Goal: Navigation & Orientation: Understand site structure

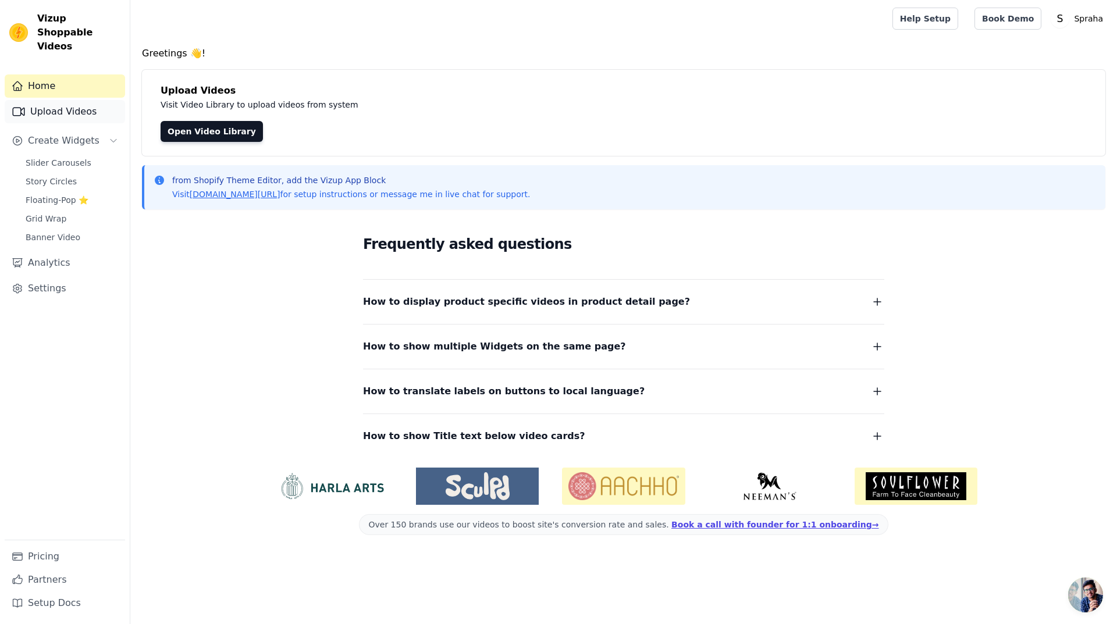
click at [72, 101] on link "Upload Videos" at bounding box center [65, 111] width 120 height 23
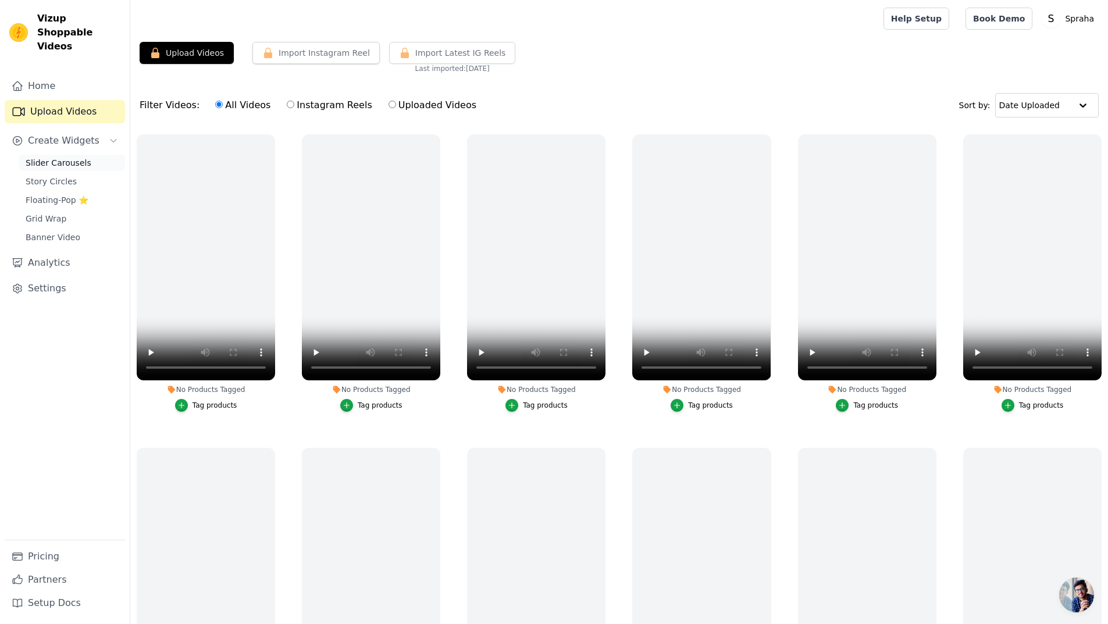
click at [67, 157] on span "Slider Carousels" at bounding box center [59, 163] width 66 height 12
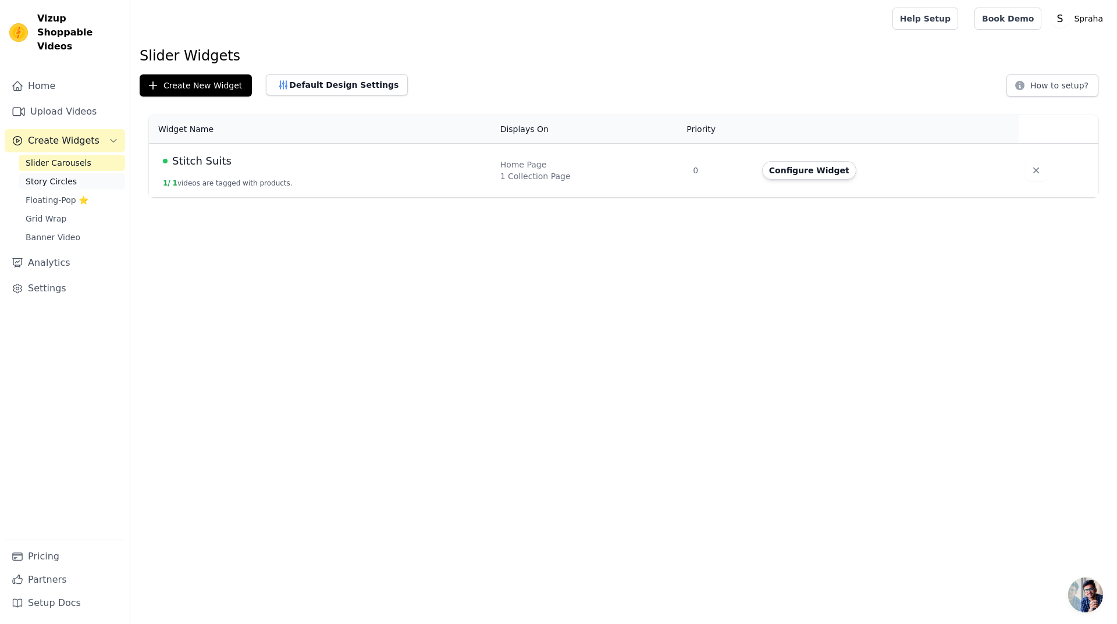
click at [62, 176] on span "Story Circles" at bounding box center [51, 182] width 51 height 12
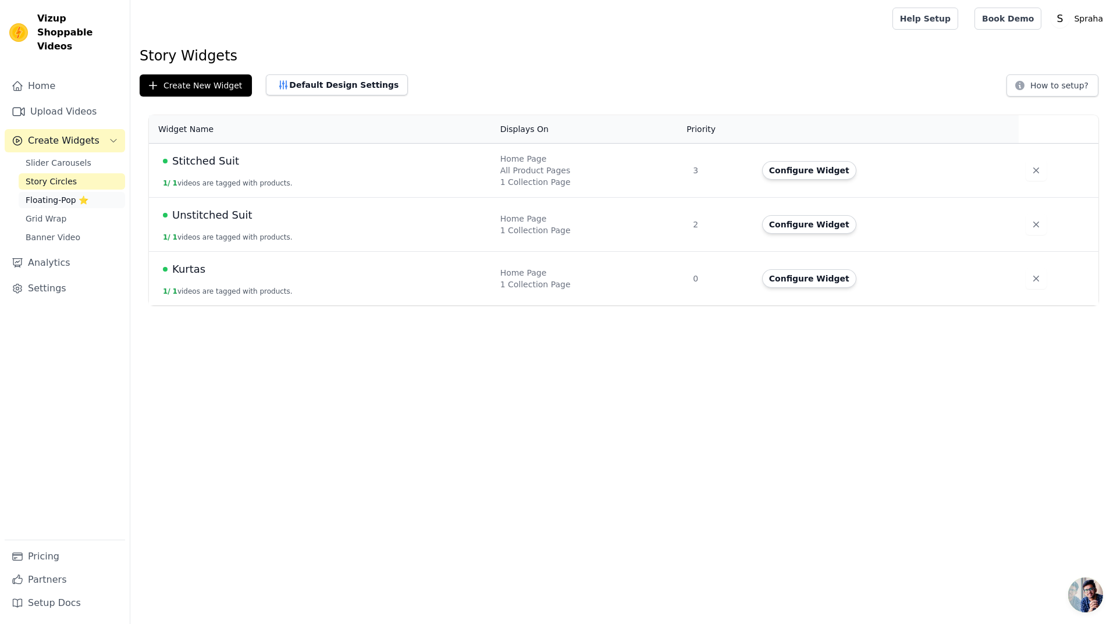
click at [61, 194] on span "Floating-Pop ⭐" at bounding box center [57, 200] width 63 height 12
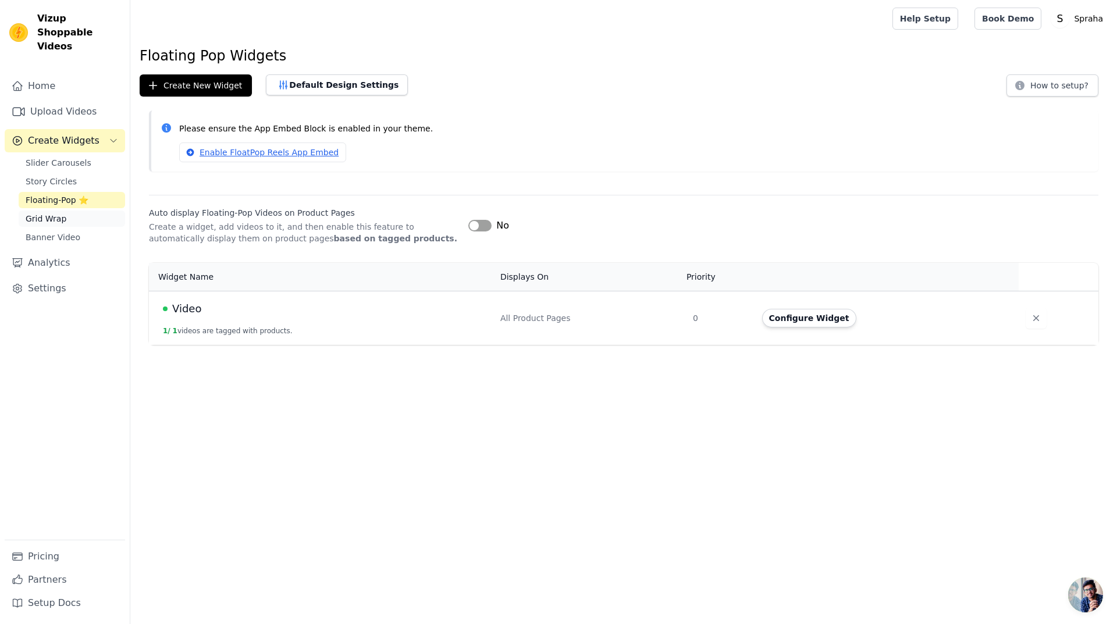
click at [54, 213] on span "Grid Wrap" at bounding box center [46, 219] width 41 height 12
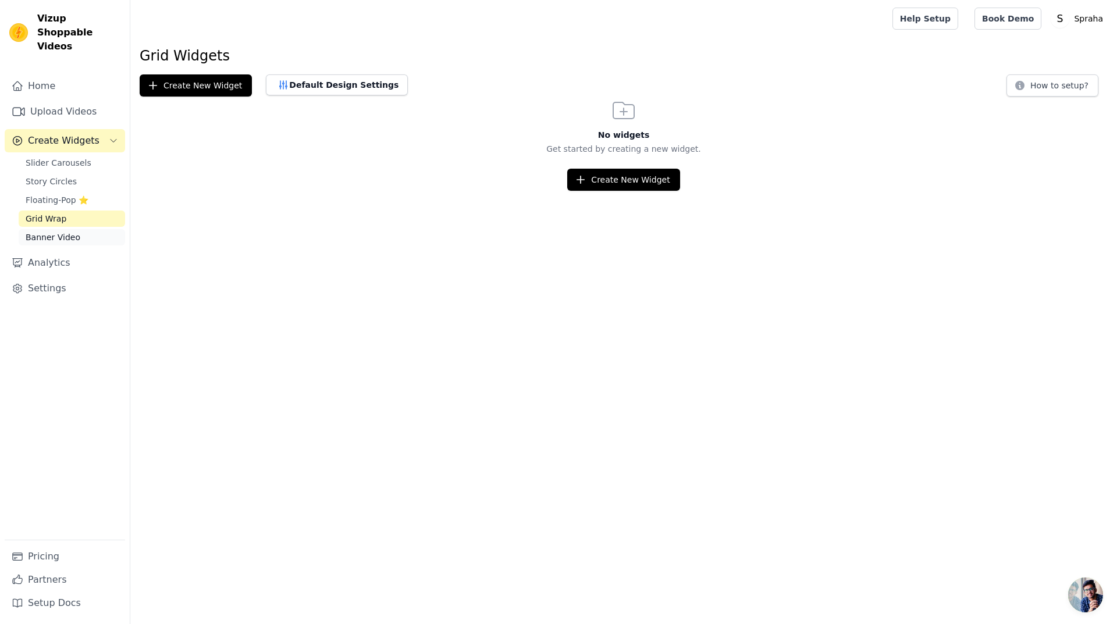
click at [50, 231] on span "Banner Video" at bounding box center [53, 237] width 55 height 12
click at [45, 251] on link "Analytics" at bounding box center [65, 262] width 120 height 23
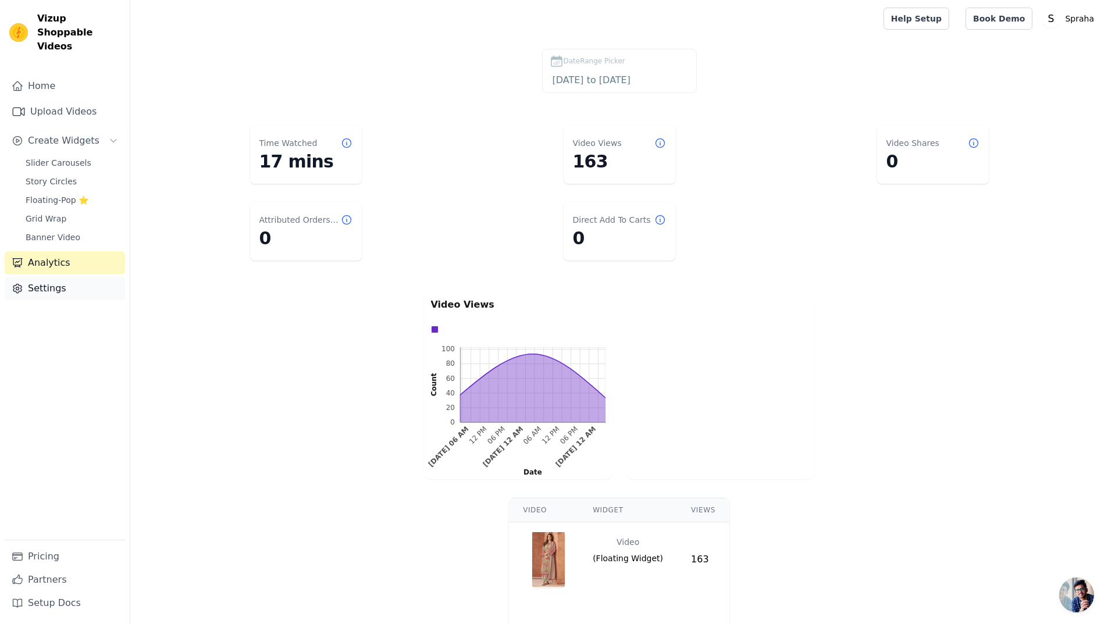
click at [63, 279] on link "Settings" at bounding box center [65, 288] width 120 height 23
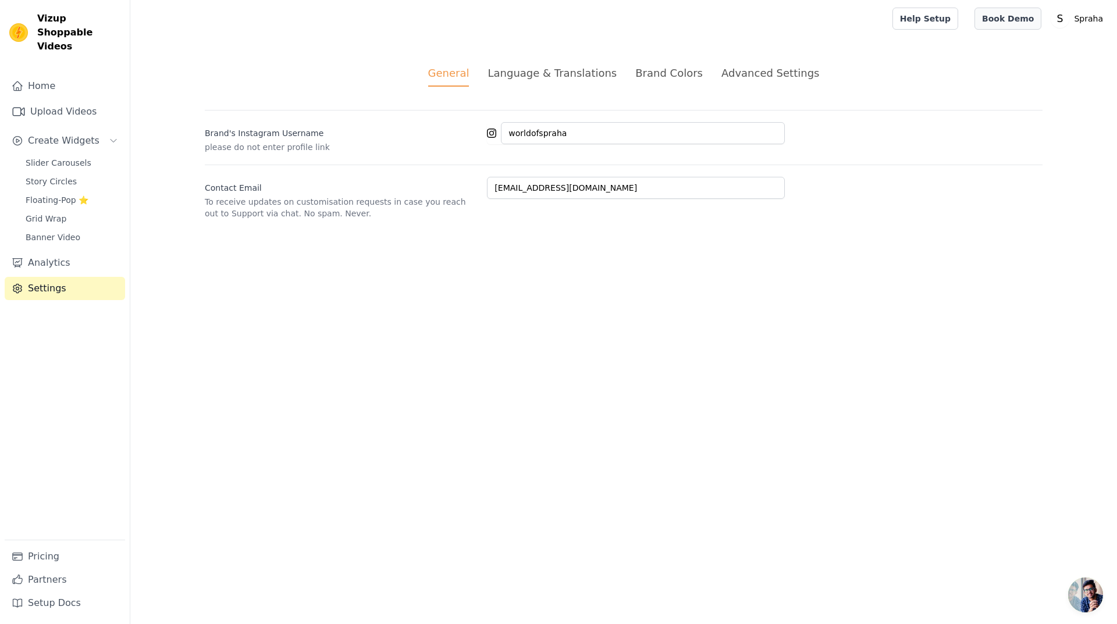
click at [1002, 13] on link "Book Demo" at bounding box center [1007, 19] width 67 height 22
